Goal: Find specific page/section: Find specific page/section

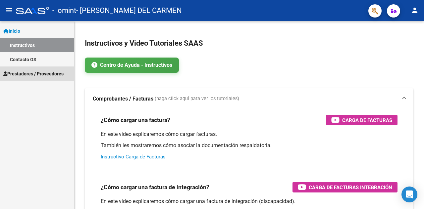
click at [38, 74] on span "Prestadores / Proveedores" at bounding box center [33, 73] width 60 height 7
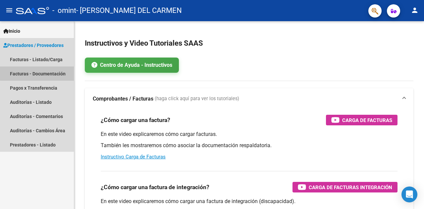
click at [38, 73] on link "Facturas - Documentación" at bounding box center [37, 74] width 74 height 14
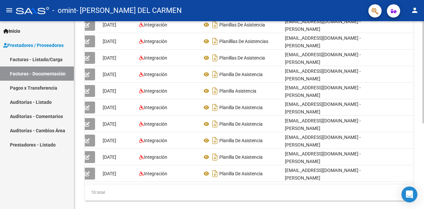
scroll to position [0, 36]
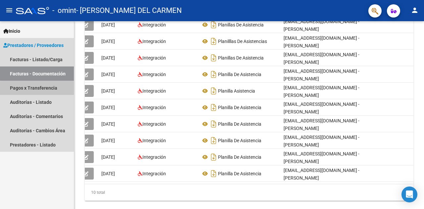
click at [45, 94] on link "Pagos x Transferencia" at bounding box center [37, 88] width 74 height 14
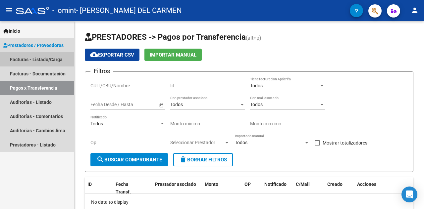
click at [53, 59] on link "Facturas - Listado/Carga" at bounding box center [37, 59] width 74 height 14
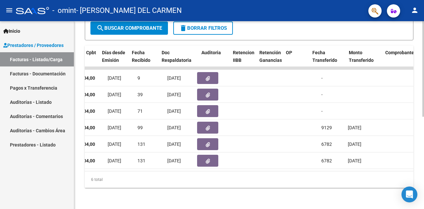
scroll to position [0, 313]
